Goal: Information Seeking & Learning: Check status

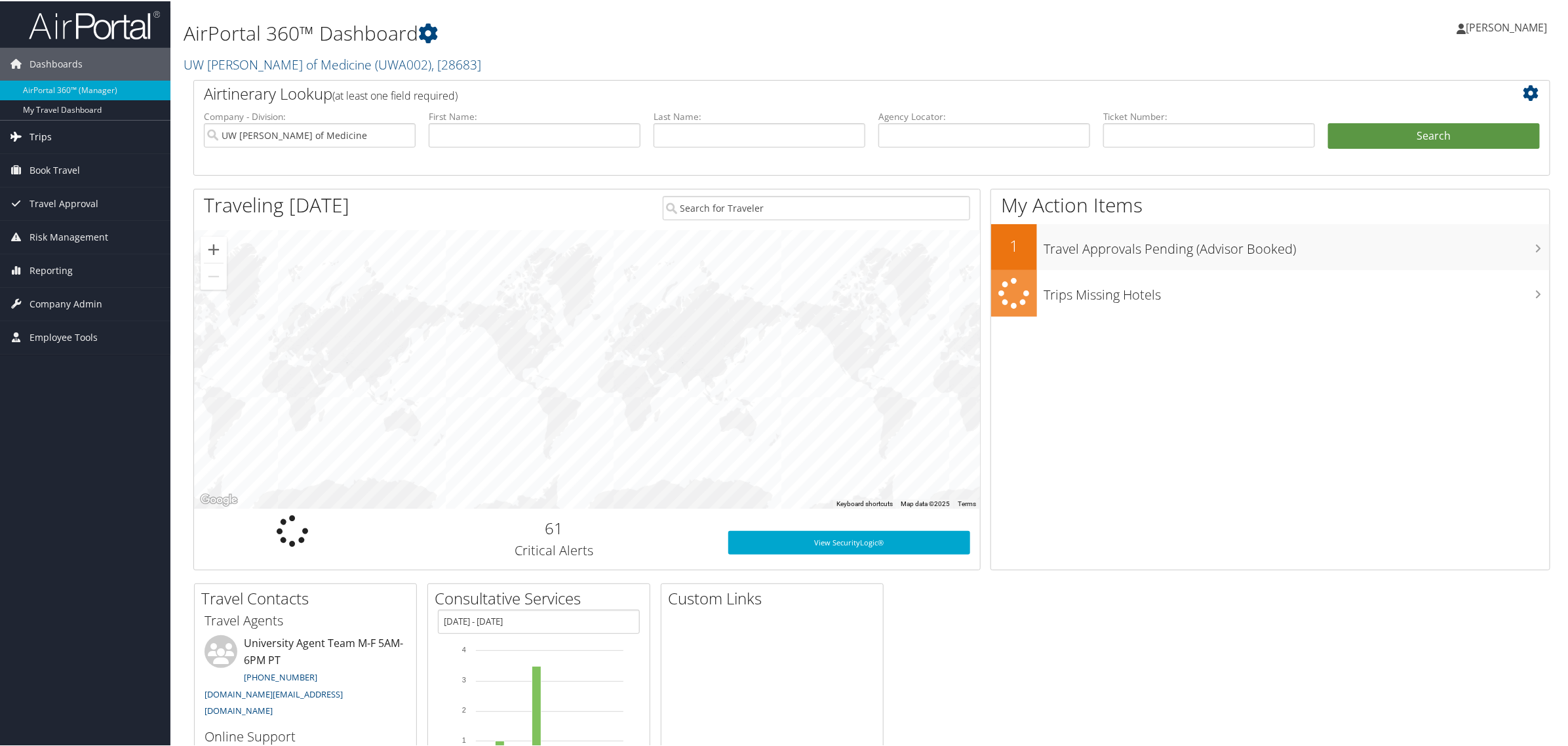
click at [57, 139] on link "Trips" at bounding box center [85, 135] width 170 height 33
click at [60, 402] on span "Company Admin" at bounding box center [66, 401] width 73 height 33
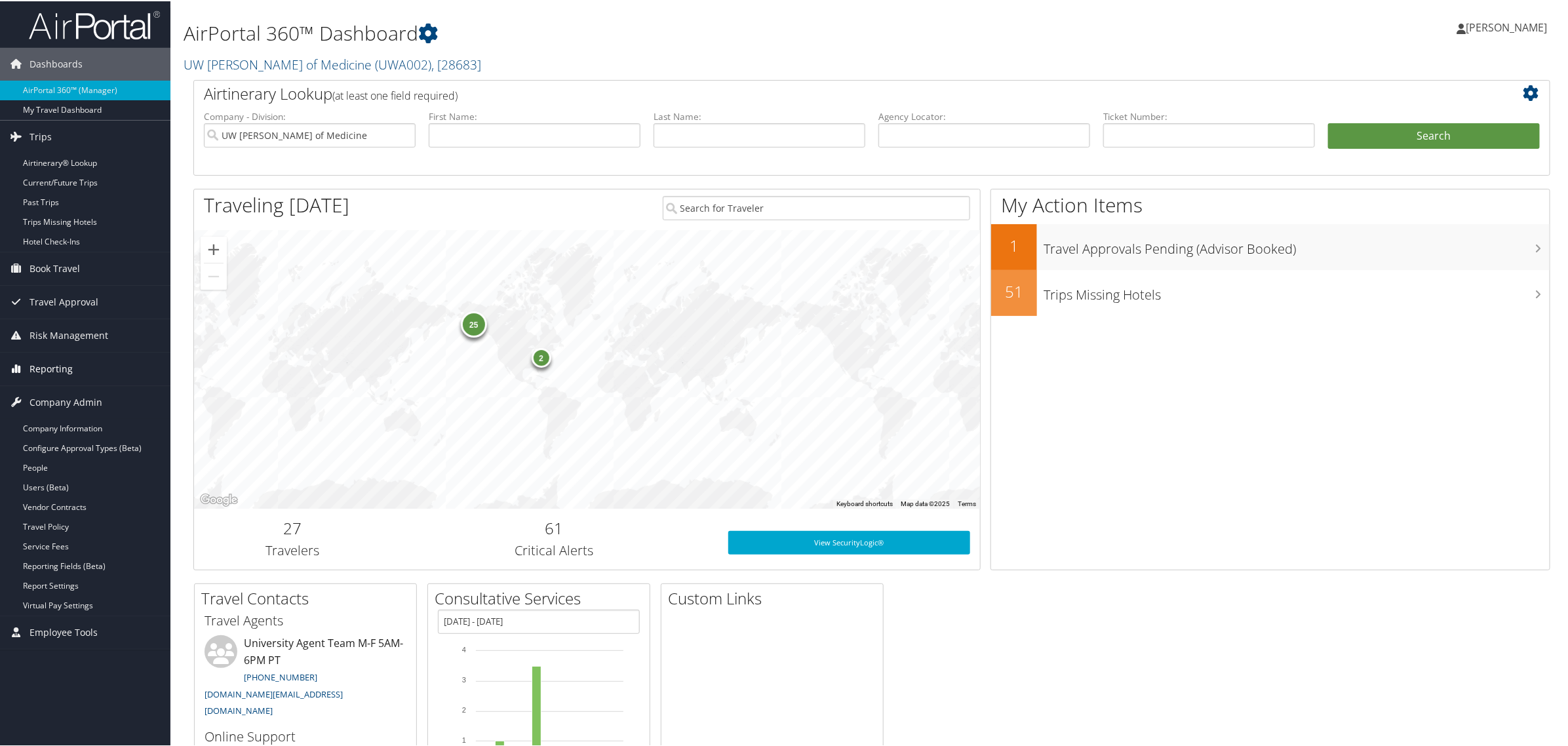
click at [47, 371] on span "Reporting" at bounding box center [51, 367] width 43 height 33
click at [60, 432] on link "Virtual Pay Lookup" at bounding box center [85, 433] width 170 height 20
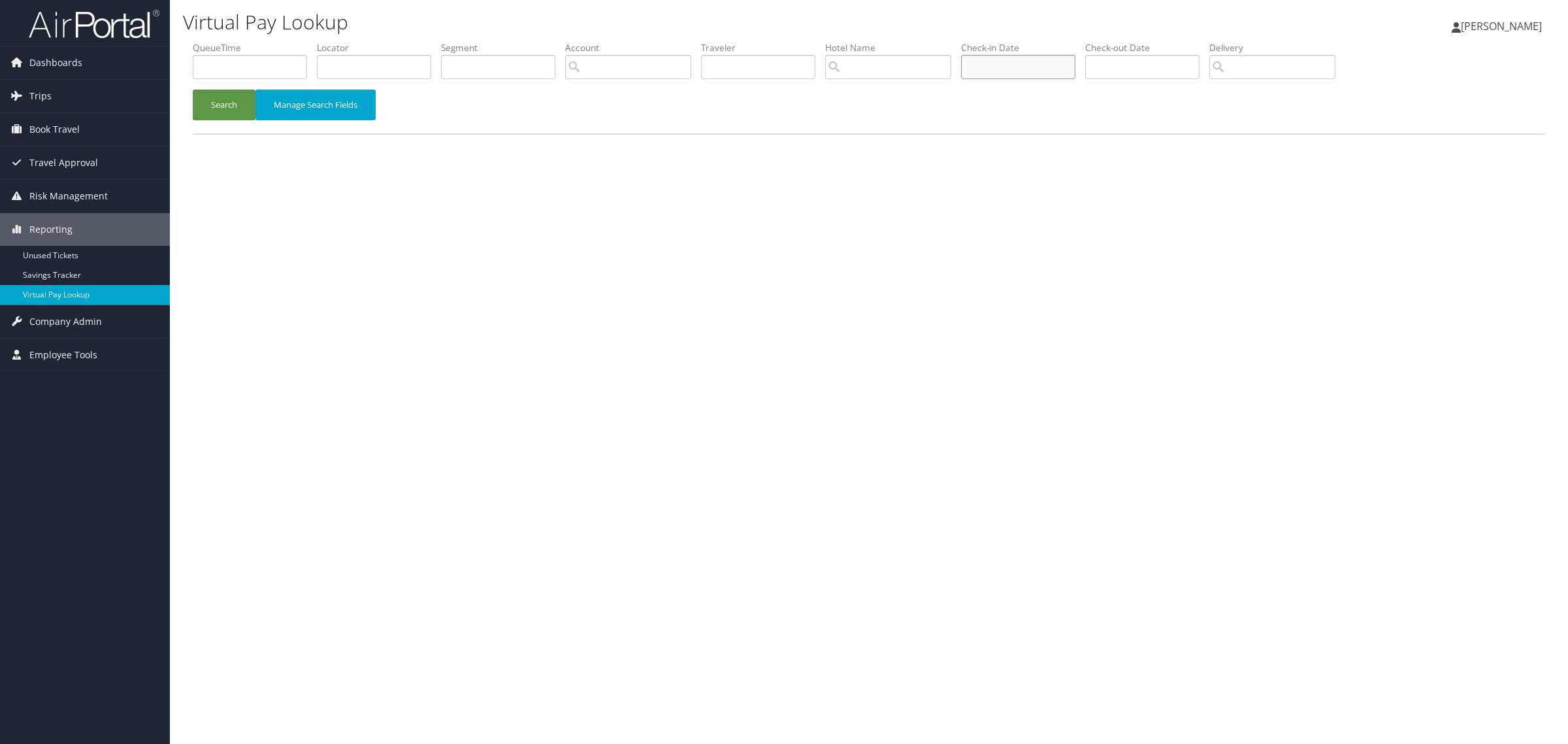
click at [1044, 70] on input "text" at bounding box center [1017, 67] width 114 height 24
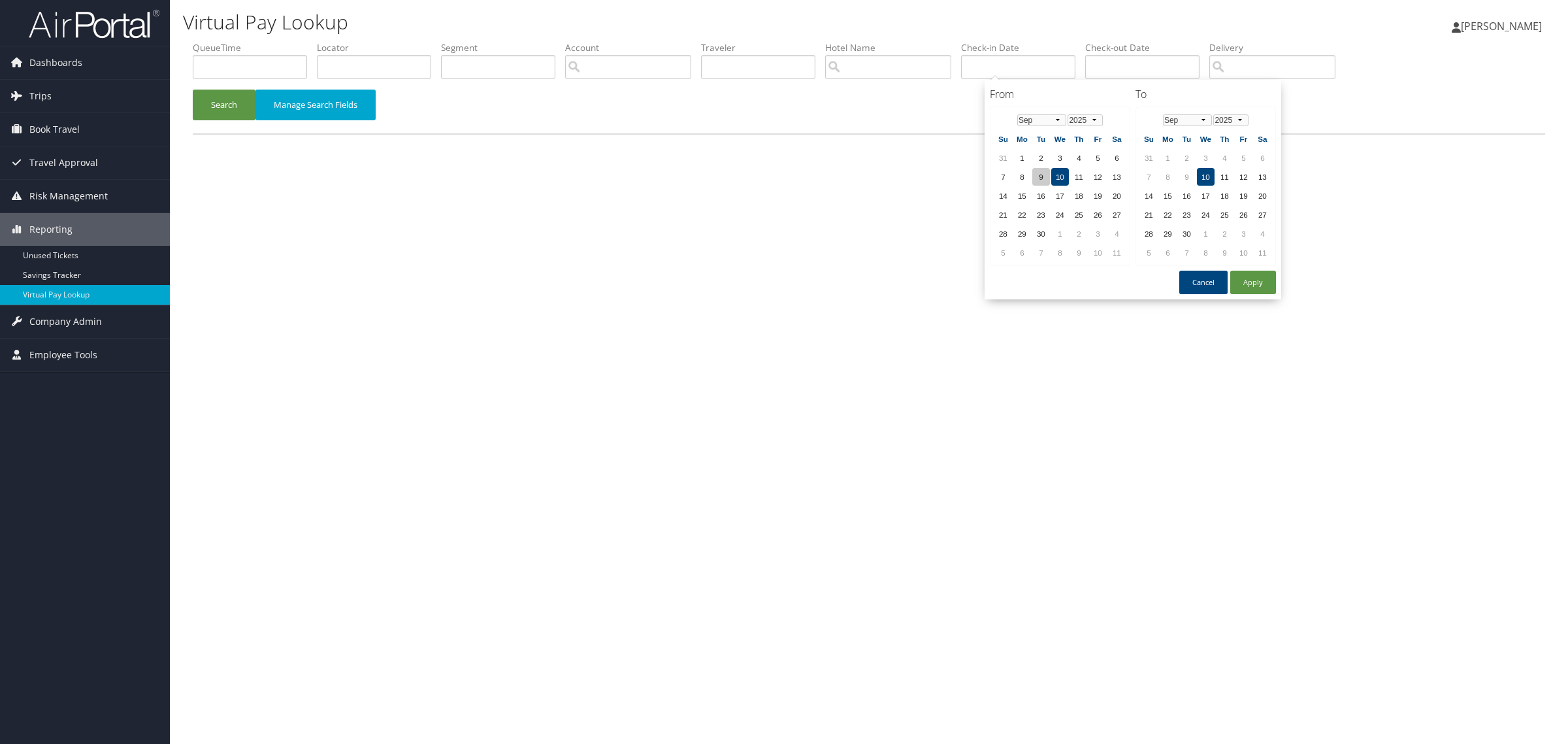
click at [1042, 175] on td "9" at bounding box center [1040, 176] width 18 height 18
click at [1180, 190] on td "16" at bounding box center [1186, 195] width 18 height 18
click at [1251, 280] on button "Apply" at bounding box center [1253, 282] width 45 height 23
type input "09/09/2025 - 09/16/2025"
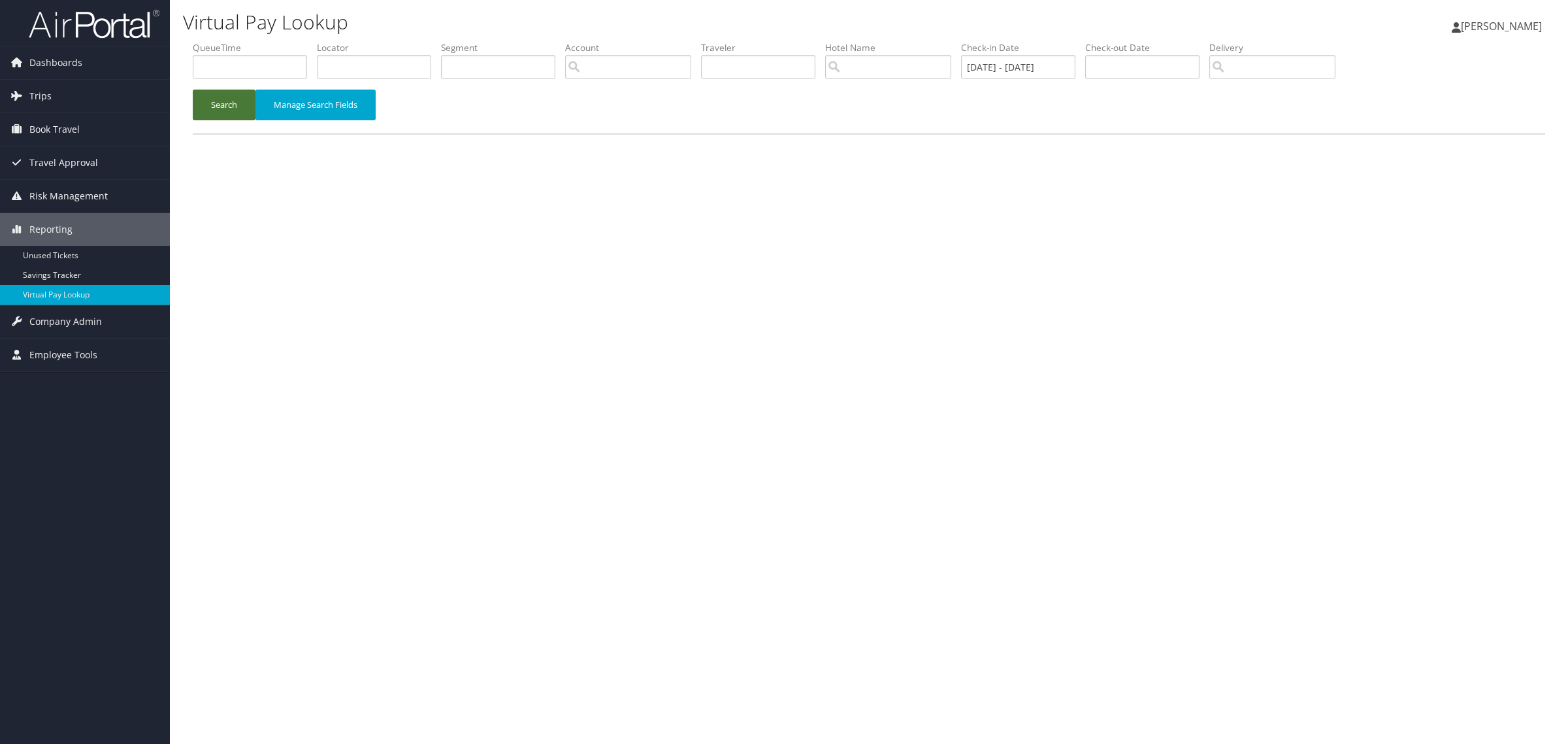
click at [233, 106] on button "Search" at bounding box center [224, 105] width 63 height 31
